Goal: Task Accomplishment & Management: Check status

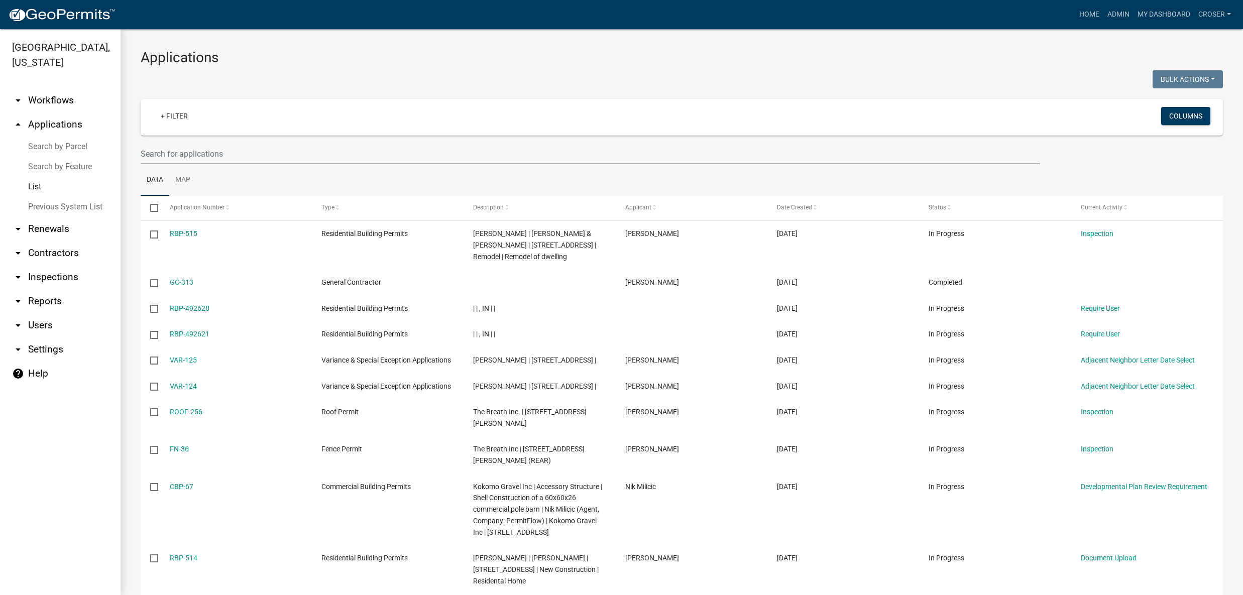
select select "3: 100"
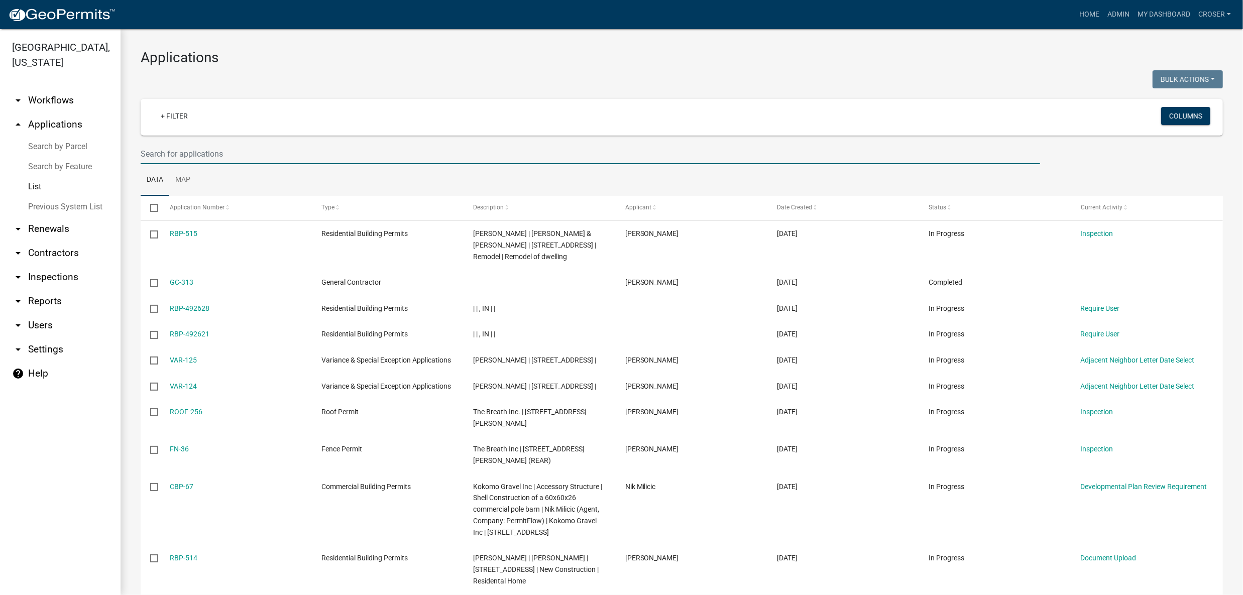
click at [293, 164] on input "text" at bounding box center [591, 154] width 900 height 21
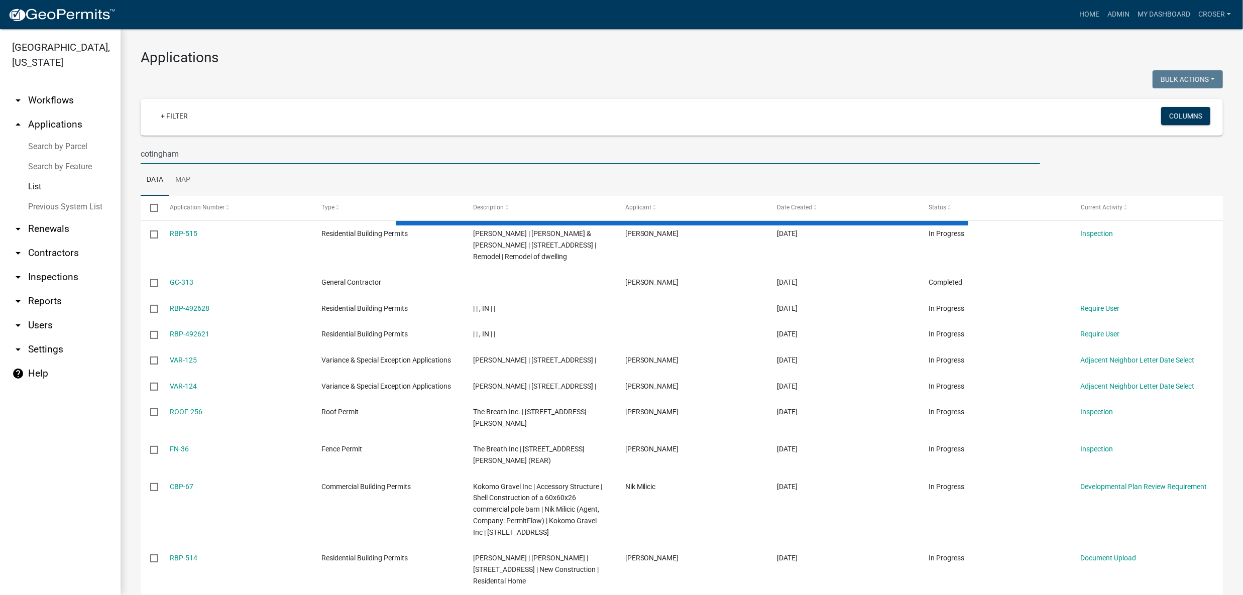
click at [150, 164] on input "cotingham" at bounding box center [591, 154] width 900 height 21
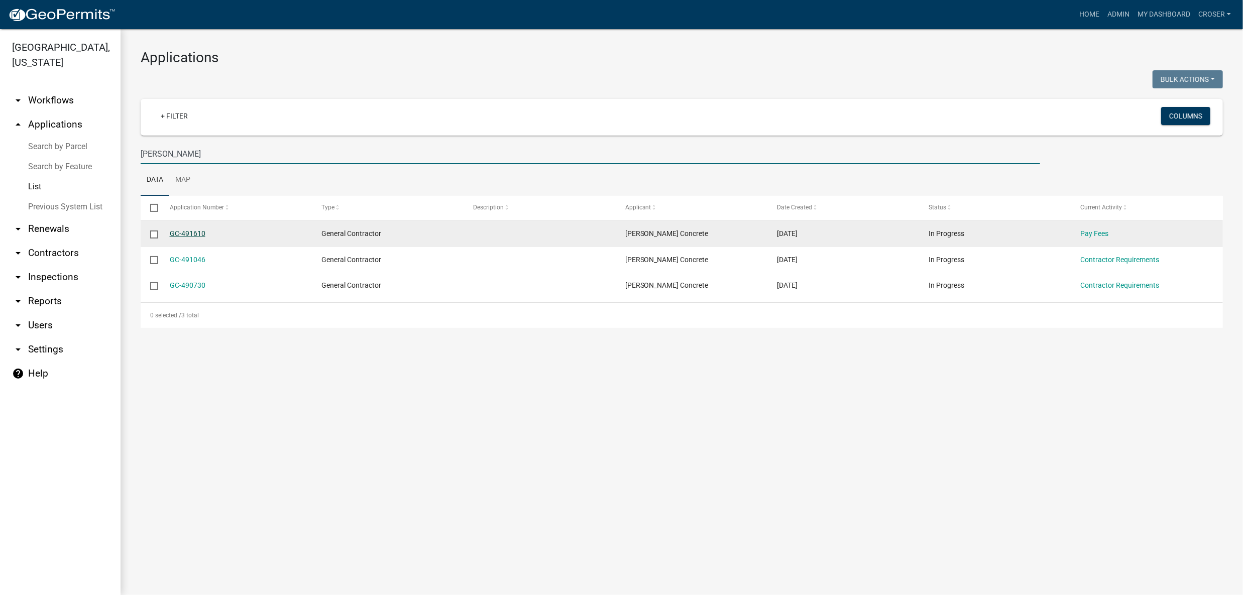
type input "cottingham"
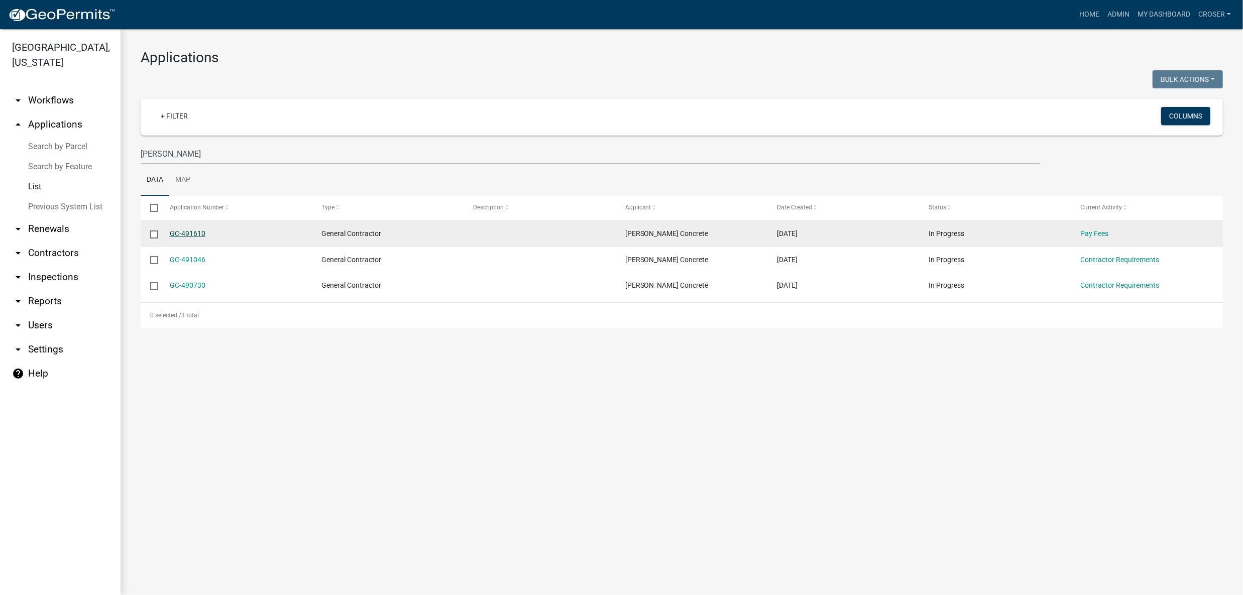
click at [196, 238] on link "GC-491610" at bounding box center [188, 234] width 36 height 8
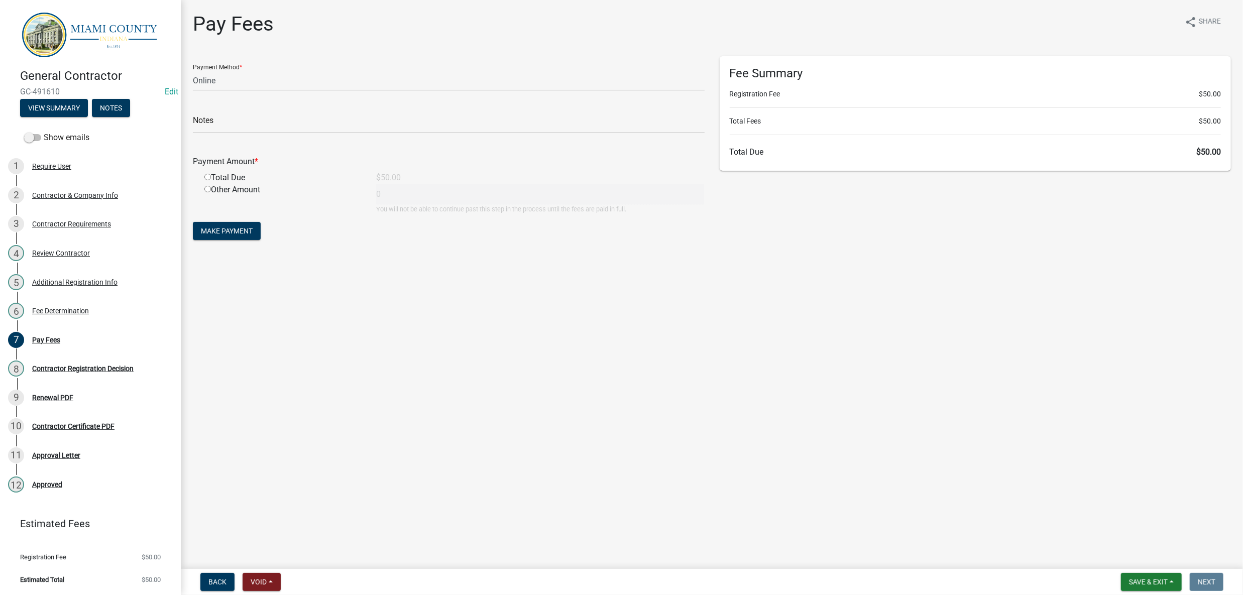
click at [616, 333] on main "Pay Fees share Share Payment Method * Credit Card POS Check Cash Online Notes P…" at bounding box center [712, 282] width 1062 height 565
click at [424, 91] on select "Credit Card POS Check Cash Online" at bounding box center [449, 80] width 512 height 21
click at [195, 87] on select "Credit Card POS Check Cash Online" at bounding box center [449, 80] width 512 height 21
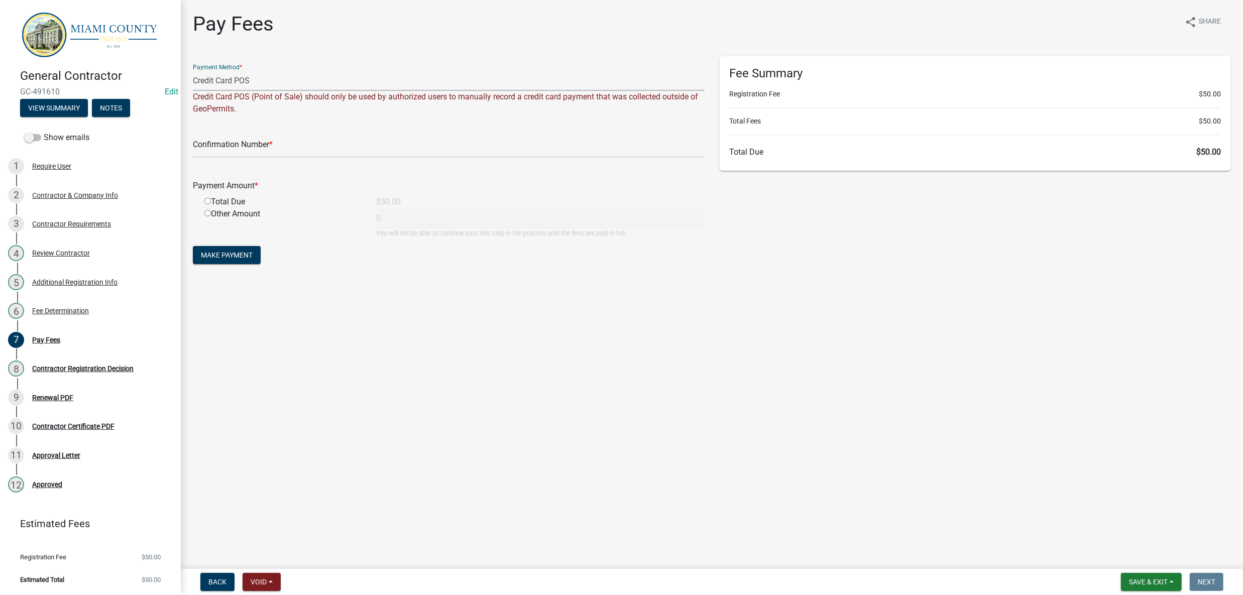
click at [326, 91] on select "Credit Card POS Check Cash Online" at bounding box center [449, 80] width 512 height 21
select select "3: 3"
click at [195, 87] on select "Credit Card POS Check Cash Online" at bounding box center [449, 80] width 512 height 21
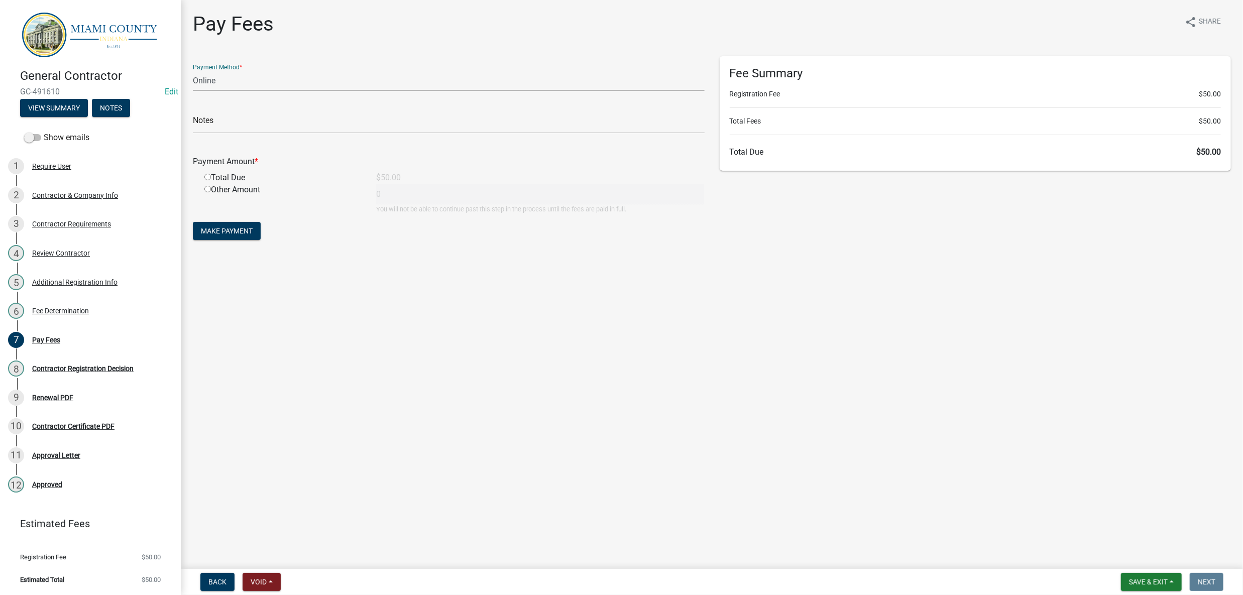
click at [211, 180] on input "radio" at bounding box center [207, 177] width 7 height 7
radio input "true"
type input "50"
click at [253, 235] on span "Make Payment" at bounding box center [227, 231] width 52 height 8
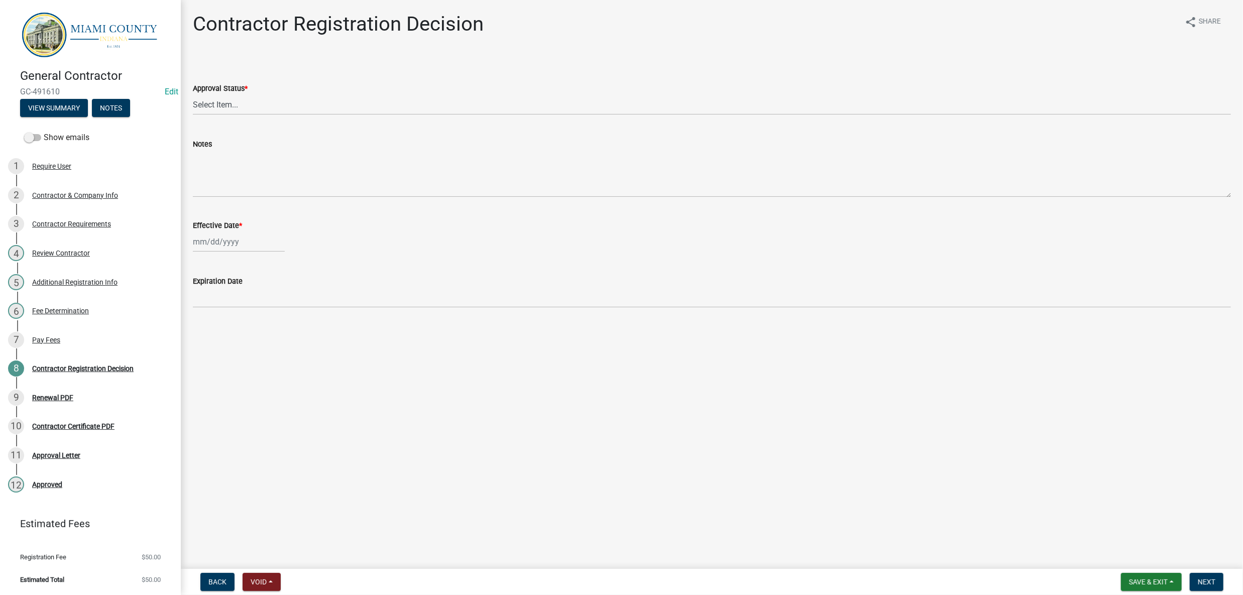
click at [630, 478] on main "Contractor Registration Decision share Share Approval Status * Select Item... A…" at bounding box center [712, 282] width 1062 height 565
click at [629, 478] on main "Contractor Registration Decision share Share Approval Status * Select Item... A…" at bounding box center [712, 282] width 1062 height 565
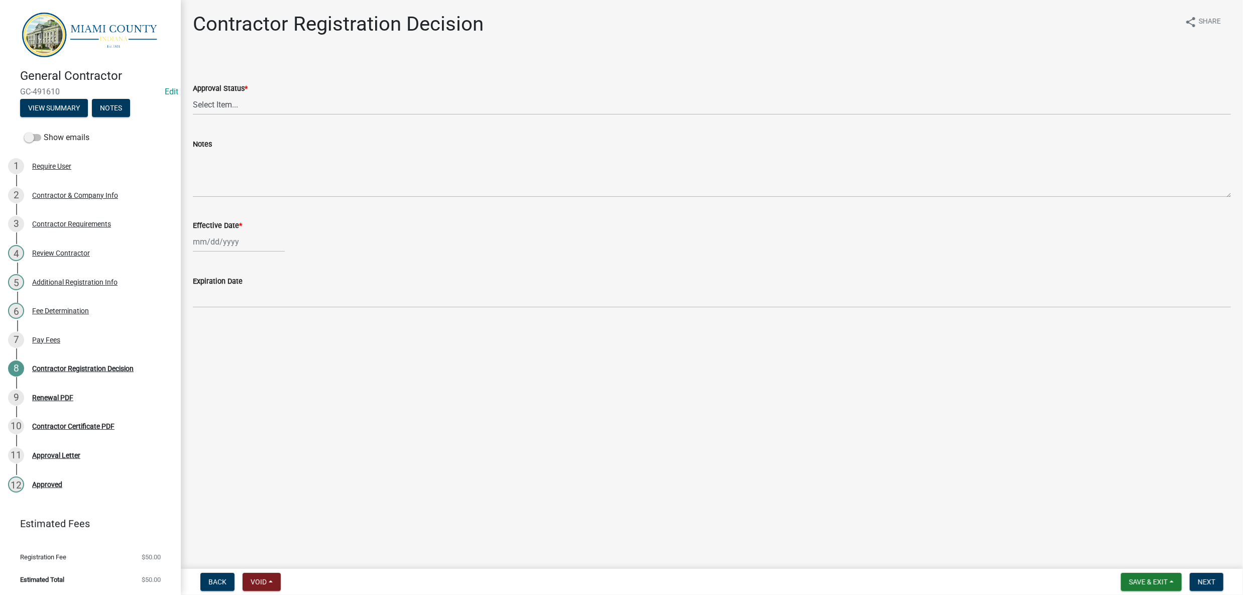
click at [629, 478] on main "Contractor Registration Decision share Share Approval Status * Select Item... A…" at bounding box center [712, 282] width 1062 height 565
click at [1140, 578] on span "Save & Exit" at bounding box center [1148, 582] width 39 height 8
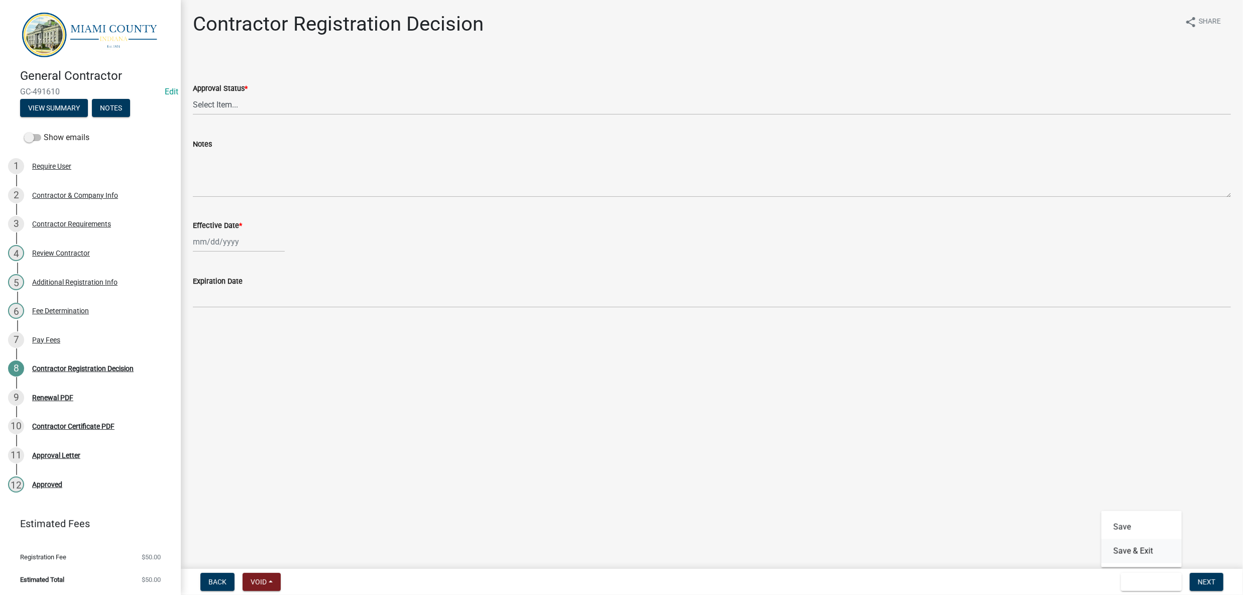
click at [1142, 546] on button "Save & Exit" at bounding box center [1142, 551] width 80 height 24
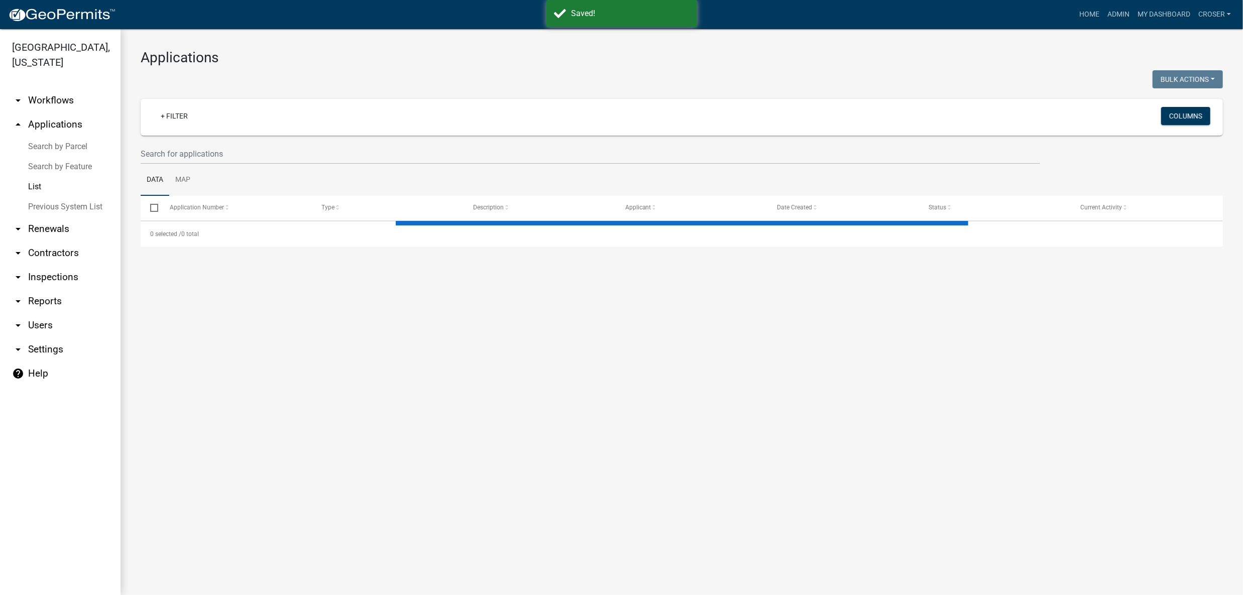
select select "3: 100"
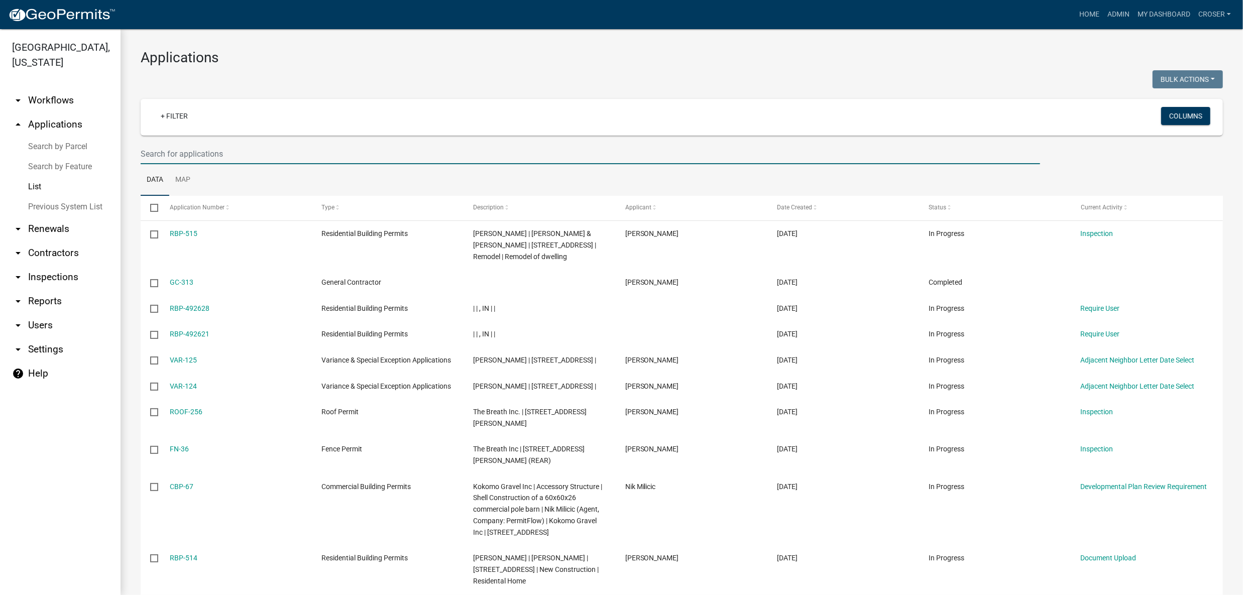
drag, startPoint x: 271, startPoint y: 172, endPoint x: 274, endPoint y: 167, distance: 6.1
click at [271, 164] on input "text" at bounding box center [591, 154] width 900 height 21
type input "d"
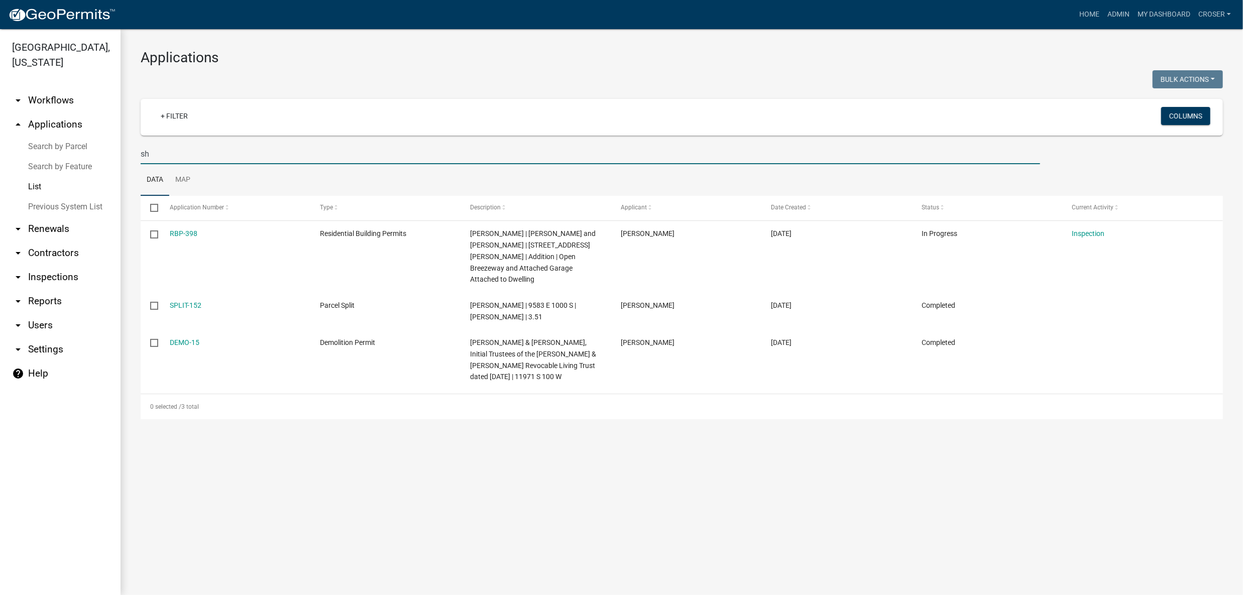
type input "s"
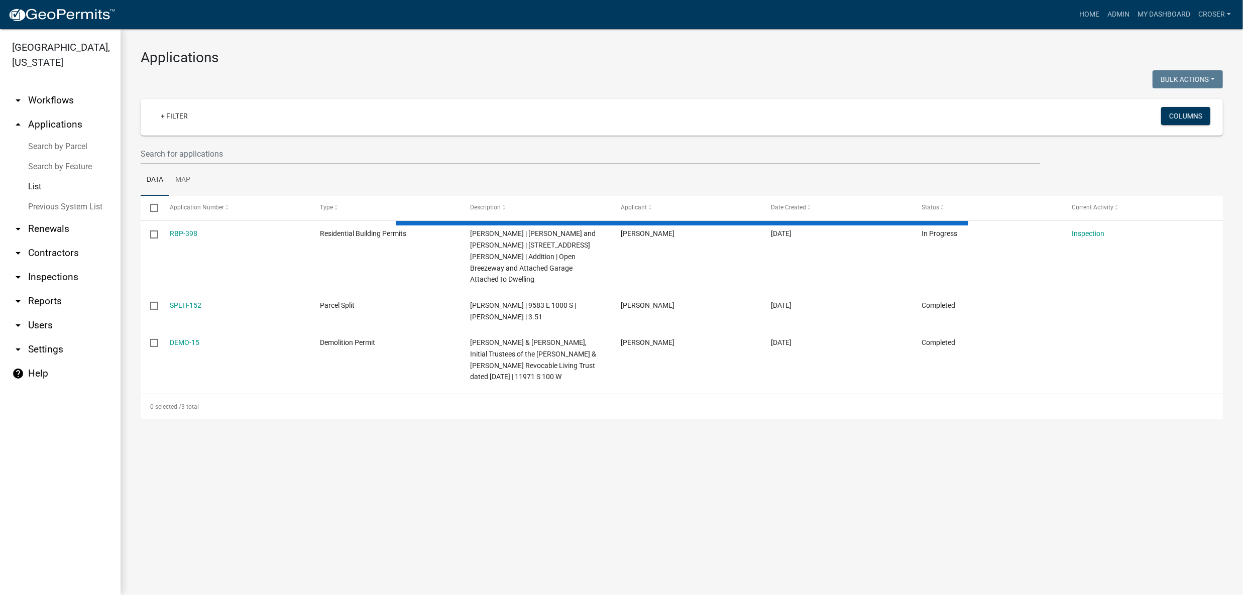
select select "3: 100"
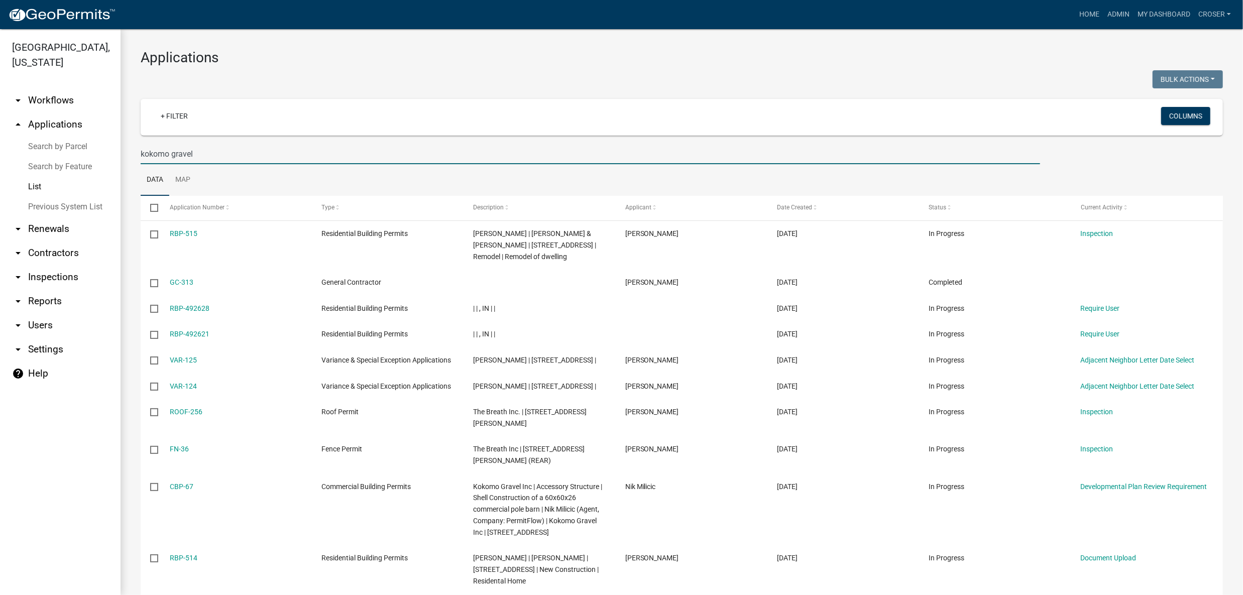
type input "kokomo gravel"
click at [440, 56] on h3 "Applications" at bounding box center [682, 57] width 1082 height 17
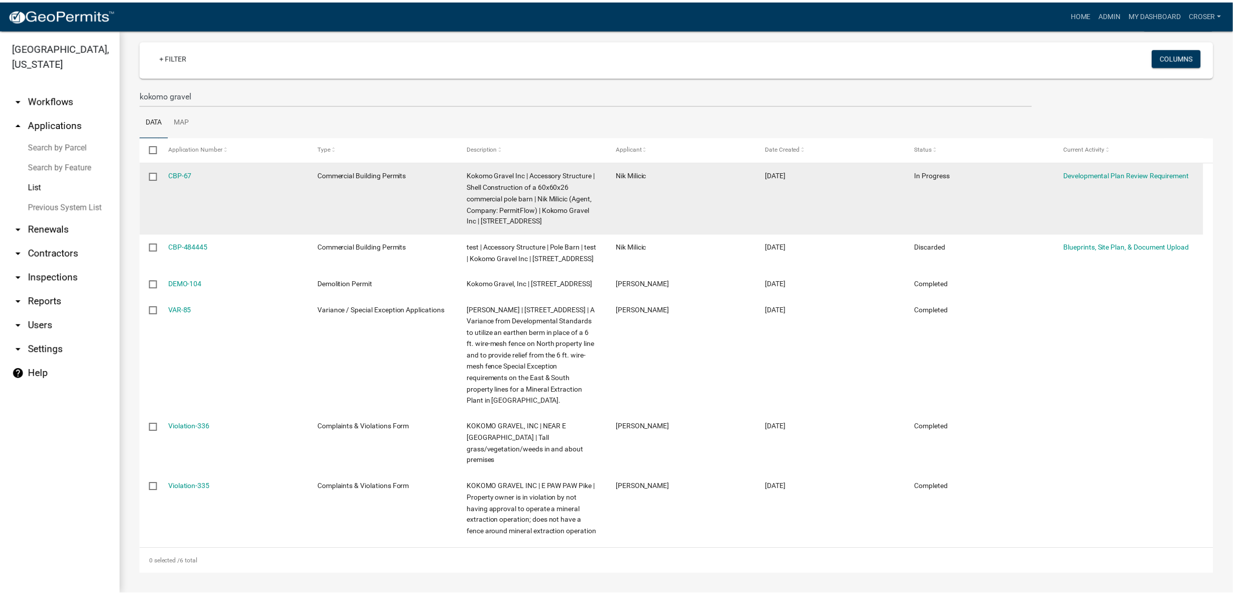
scroll to position [163, 0]
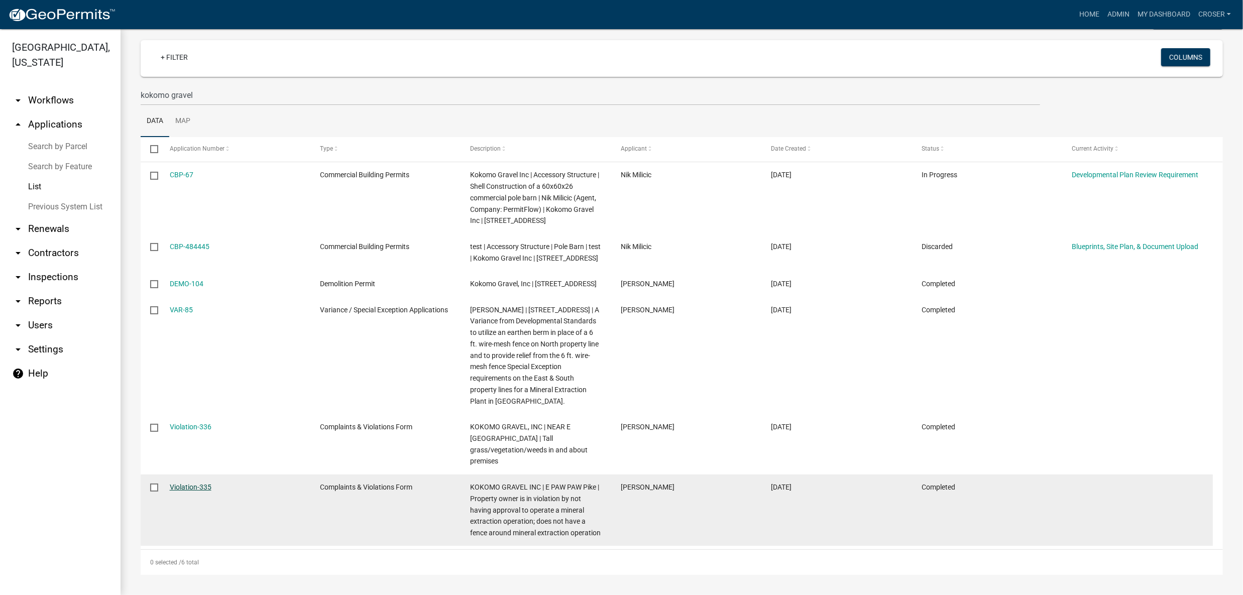
click at [203, 483] on link "Violation-335" at bounding box center [191, 487] width 42 height 8
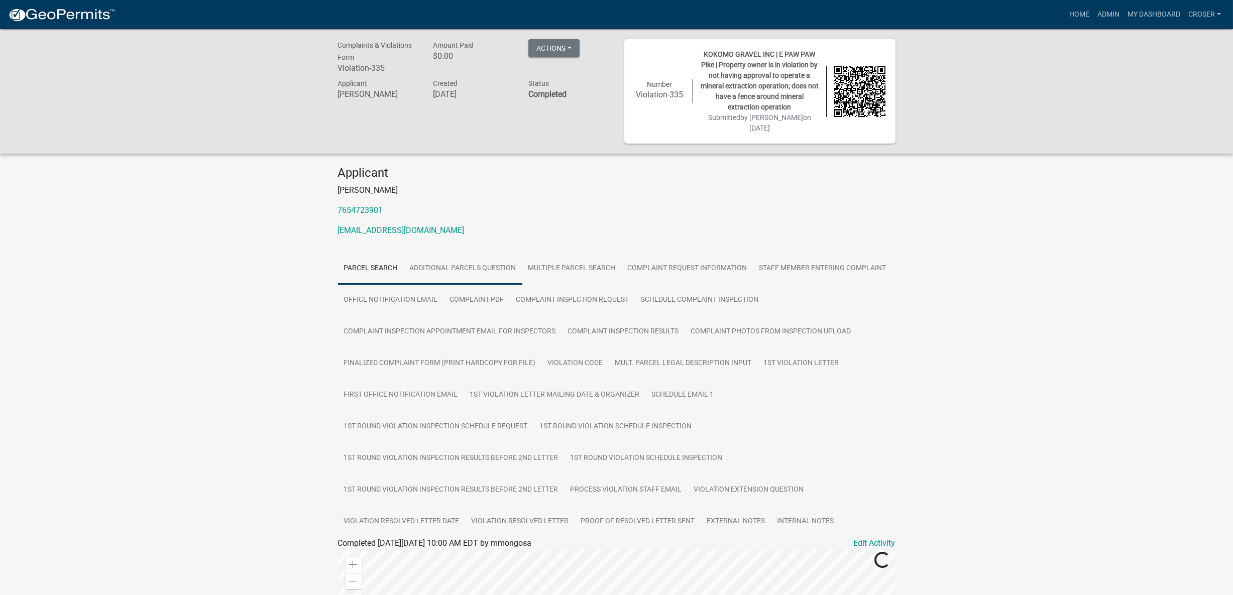
click at [522, 285] on link "Additional Parcels Question" at bounding box center [463, 269] width 119 height 32
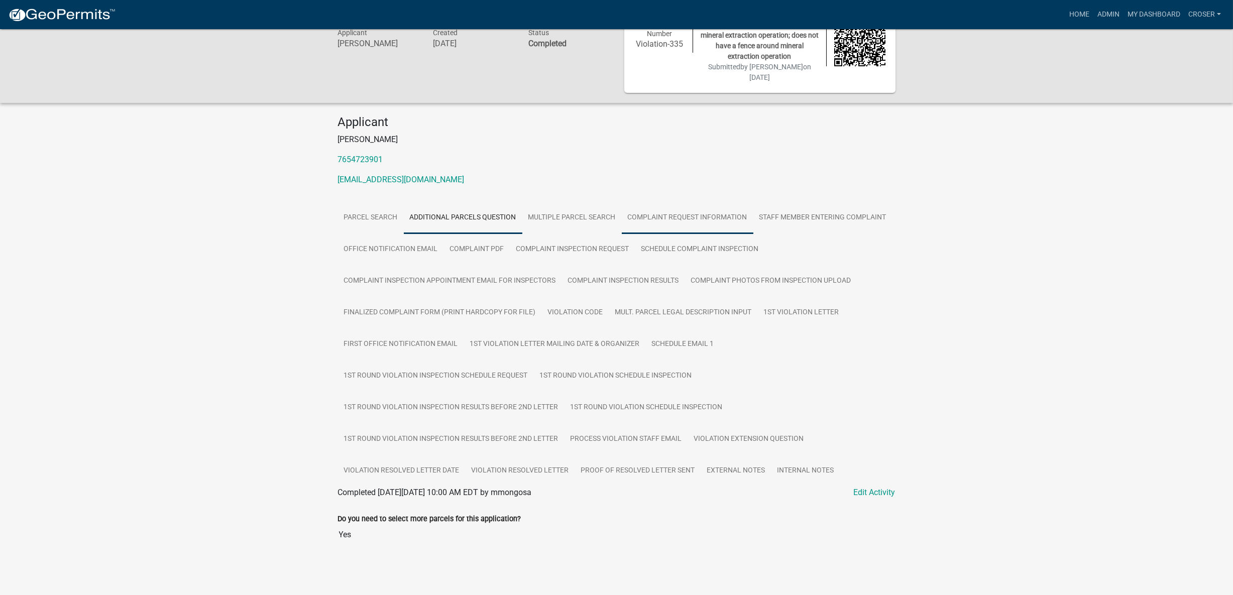
click at [753, 202] on link "Complaint Request Information" at bounding box center [688, 218] width 132 height 32
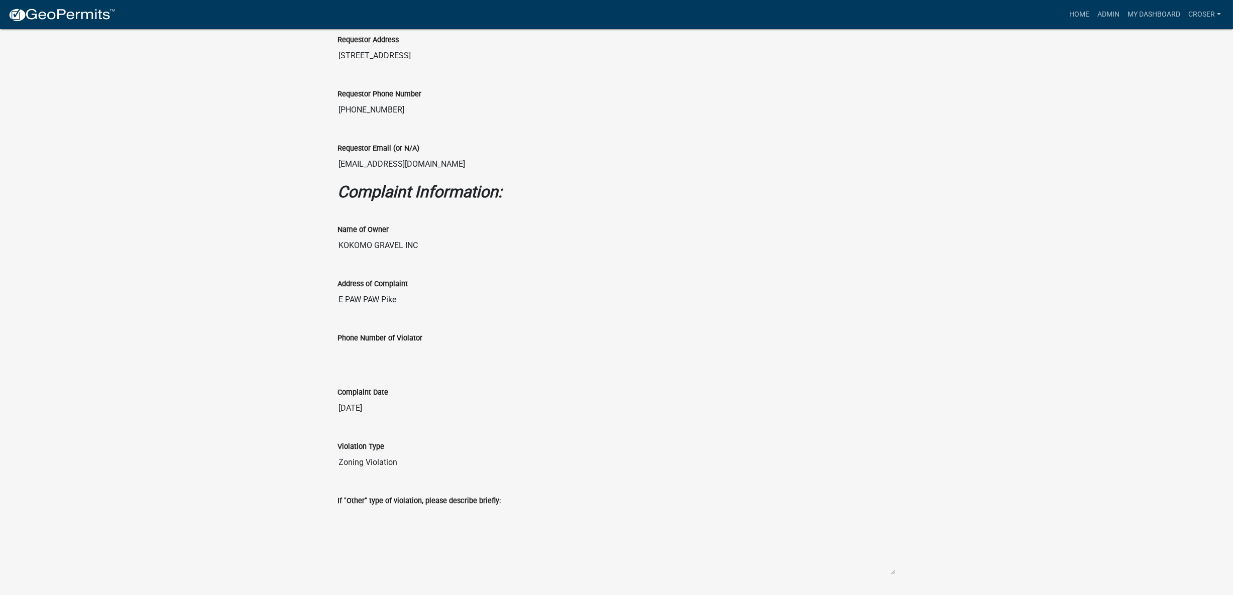
scroll to position [640, 0]
drag, startPoint x: 469, startPoint y: 437, endPoint x: 339, endPoint y: 427, distance: 131.0
click at [339, 174] on input "[EMAIL_ADDRESS][DOMAIN_NAME]" at bounding box center [617, 164] width 558 height 20
click at [734, 73] on div "Requestor Address [STREET_ADDRESS]" at bounding box center [617, 46] width 573 height 54
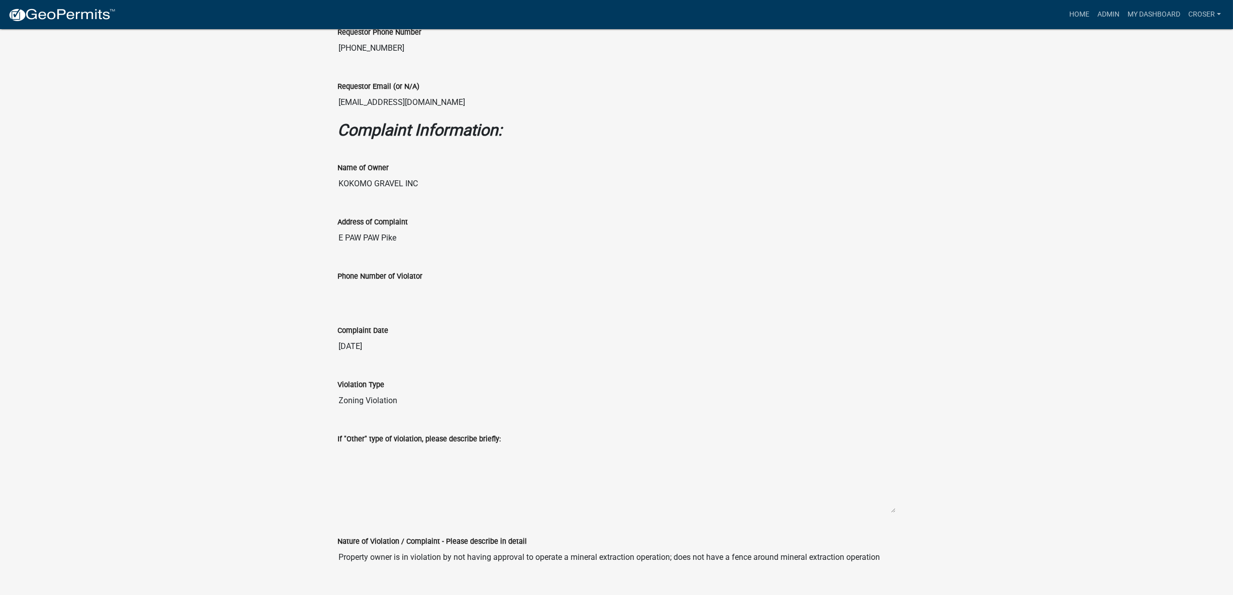
scroll to position [703, 0]
